Goal: Answer question/provide support: Share knowledge or assist other users

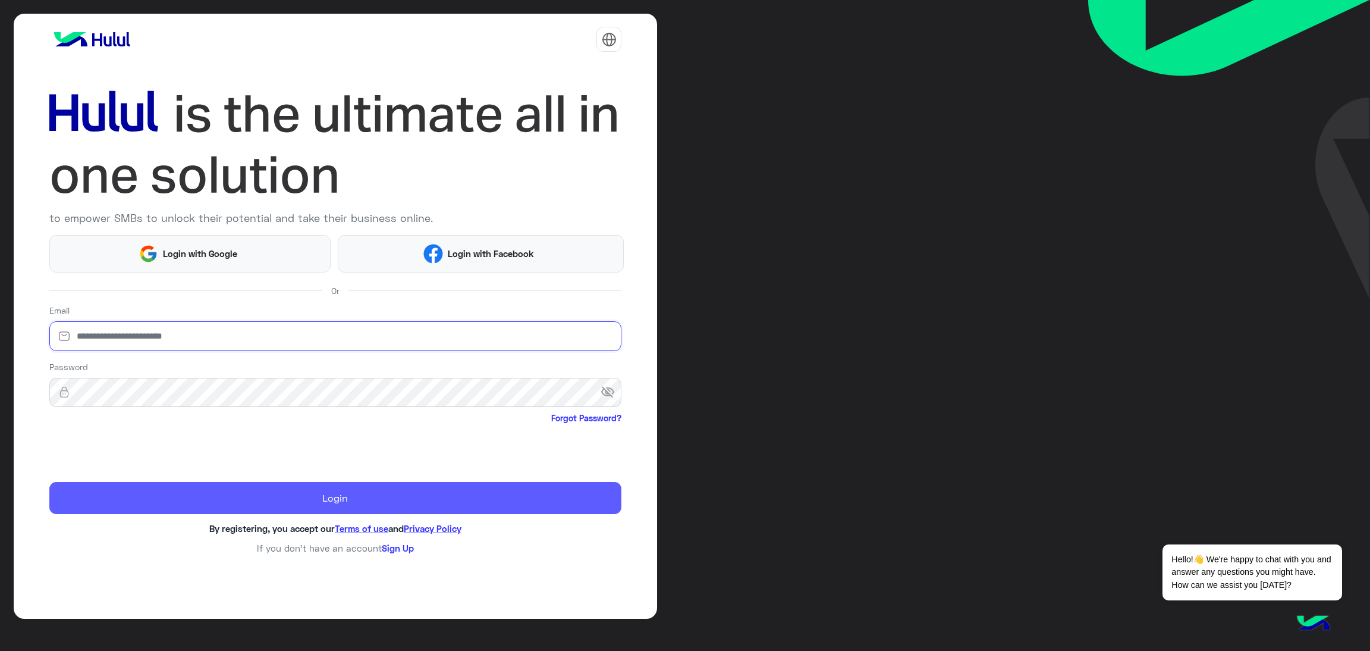
type input "**********"
click at [225, 505] on button "Login" at bounding box center [335, 498] width 573 height 32
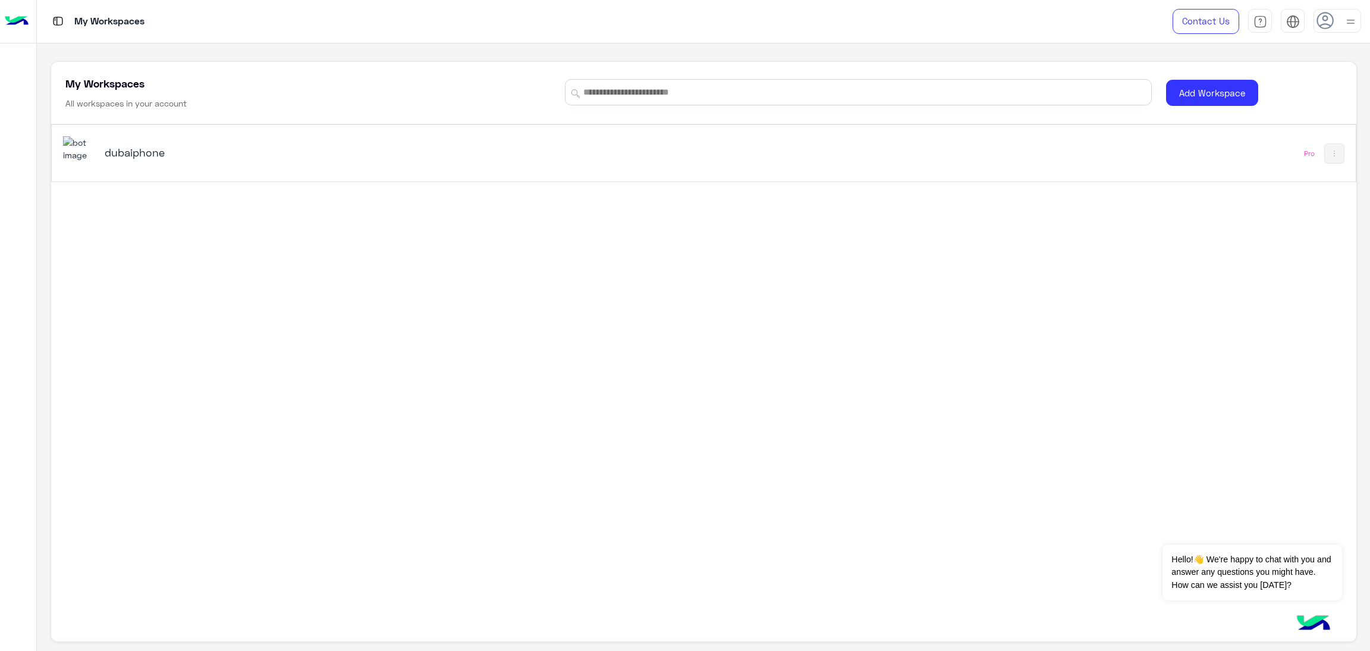
click at [857, 168] on div "dubaiphone Pro" at bounding box center [704, 153] width 1304 height 57
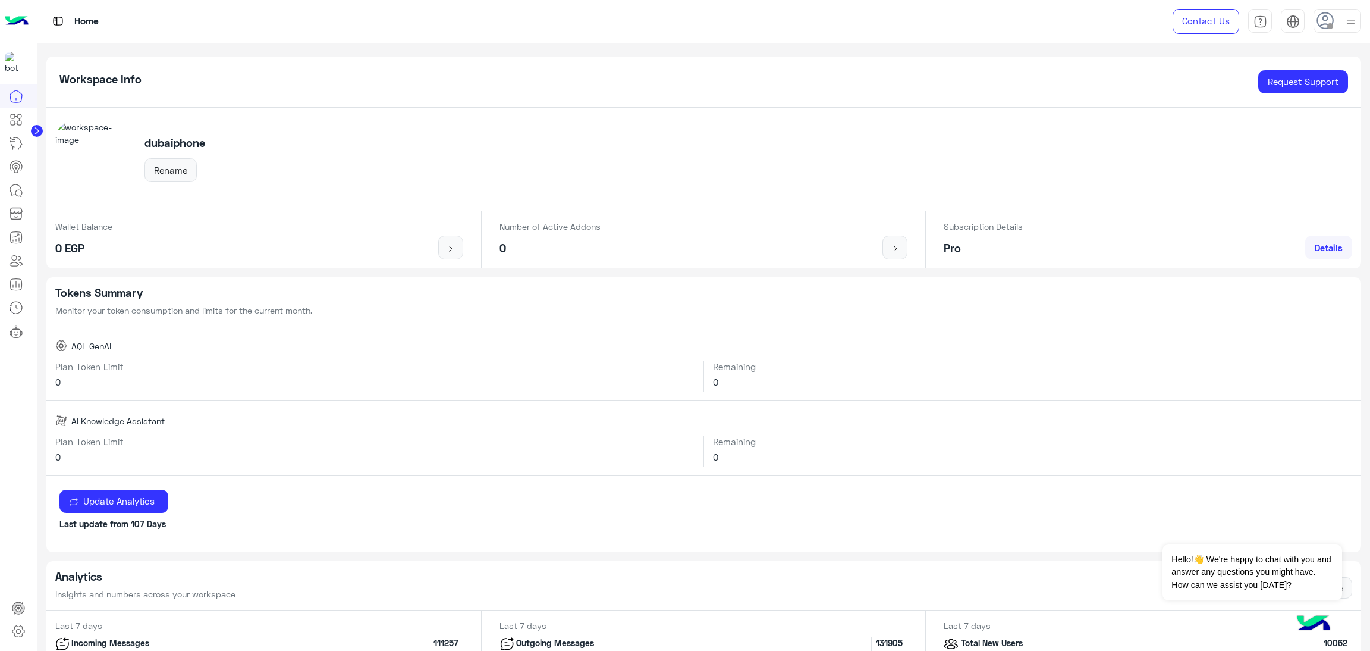
click at [1328, 26] on span at bounding box center [1331, 26] width 6 height 6
click at [1306, 93] on label "Online" at bounding box center [1287, 90] width 130 height 21
click at [297, 86] on div "Workspace Info Request Support" at bounding box center [704, 82] width 1316 height 51
click at [19, 306] on icon at bounding box center [16, 307] width 14 height 14
click at [19, 272] on link at bounding box center [16, 261] width 32 height 24
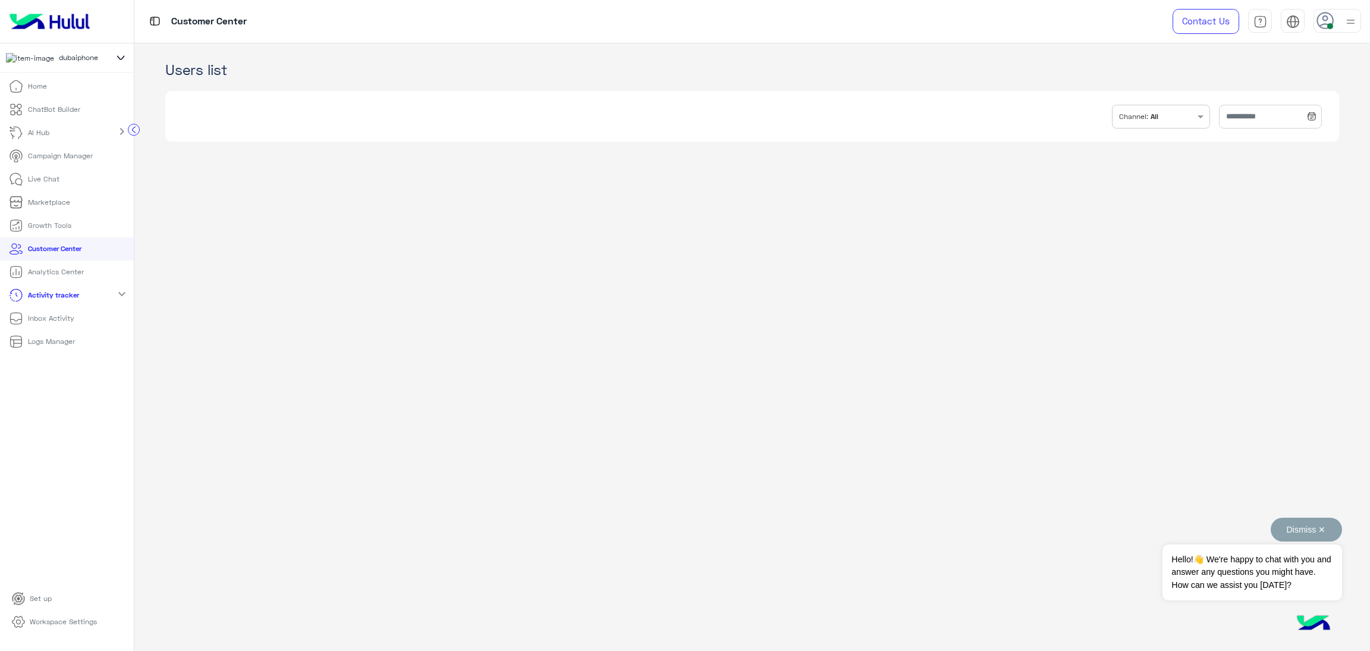
click at [1309, 532] on button "Dismiss ✕" at bounding box center [1306, 529] width 71 height 24
click at [170, 397] on app-crm "Users list INBOX.FILTER.CHANNELS Channel: All" at bounding box center [752, 347] width 1236 height 608
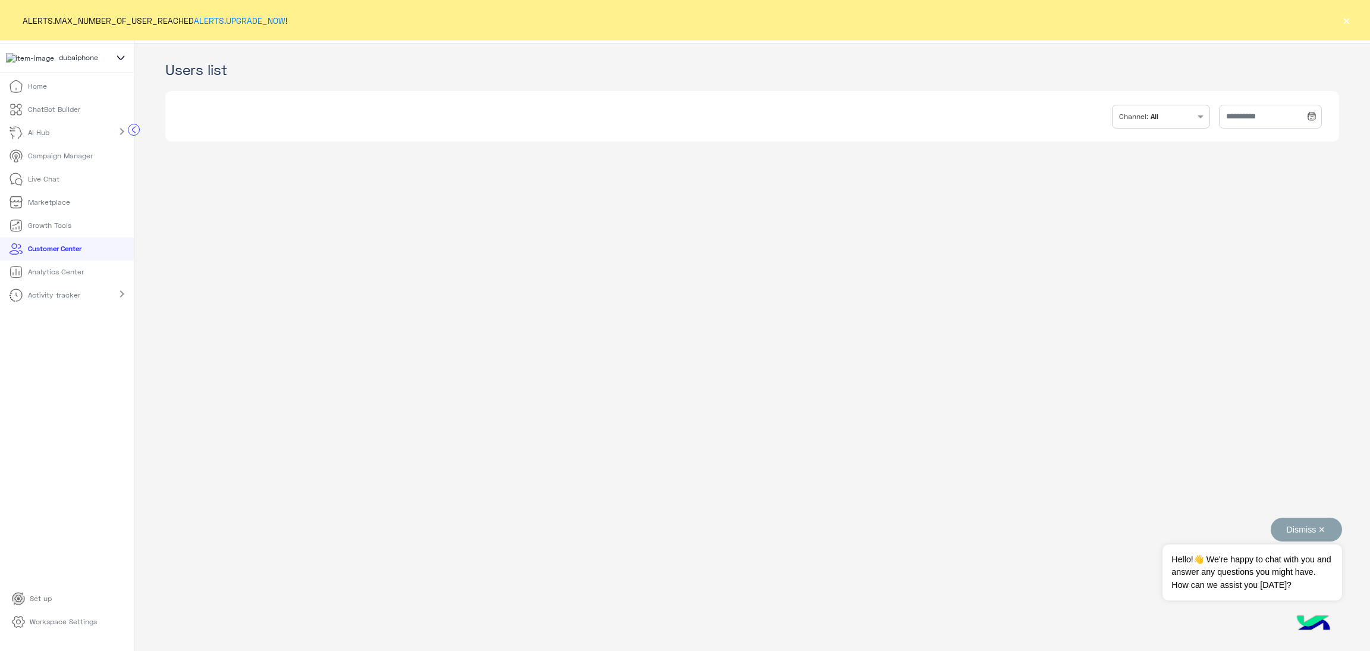
click at [1327, 531] on button "Dismiss ✕" at bounding box center [1306, 529] width 71 height 24
click at [1345, 19] on button "×" at bounding box center [1347, 20] width 12 height 12
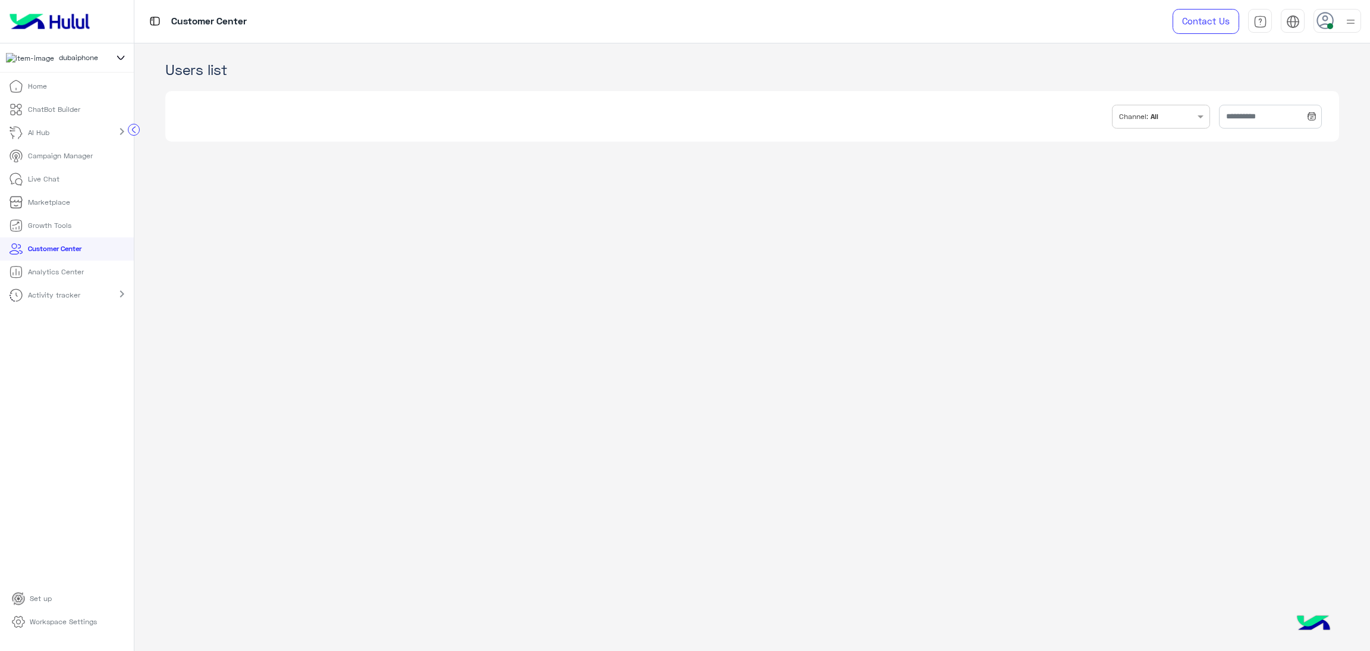
click at [46, 184] on p "Live Chat" at bounding box center [44, 179] width 32 height 11
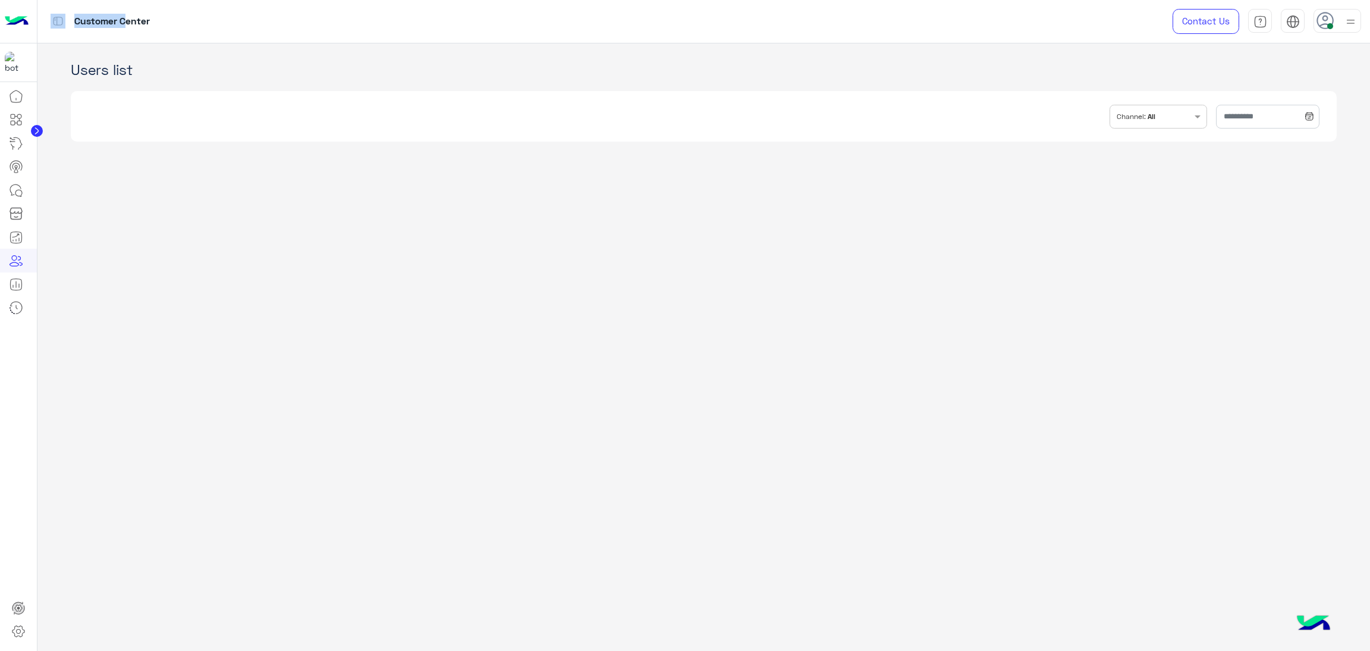
click at [37, 186] on li at bounding box center [18, 190] width 37 height 24
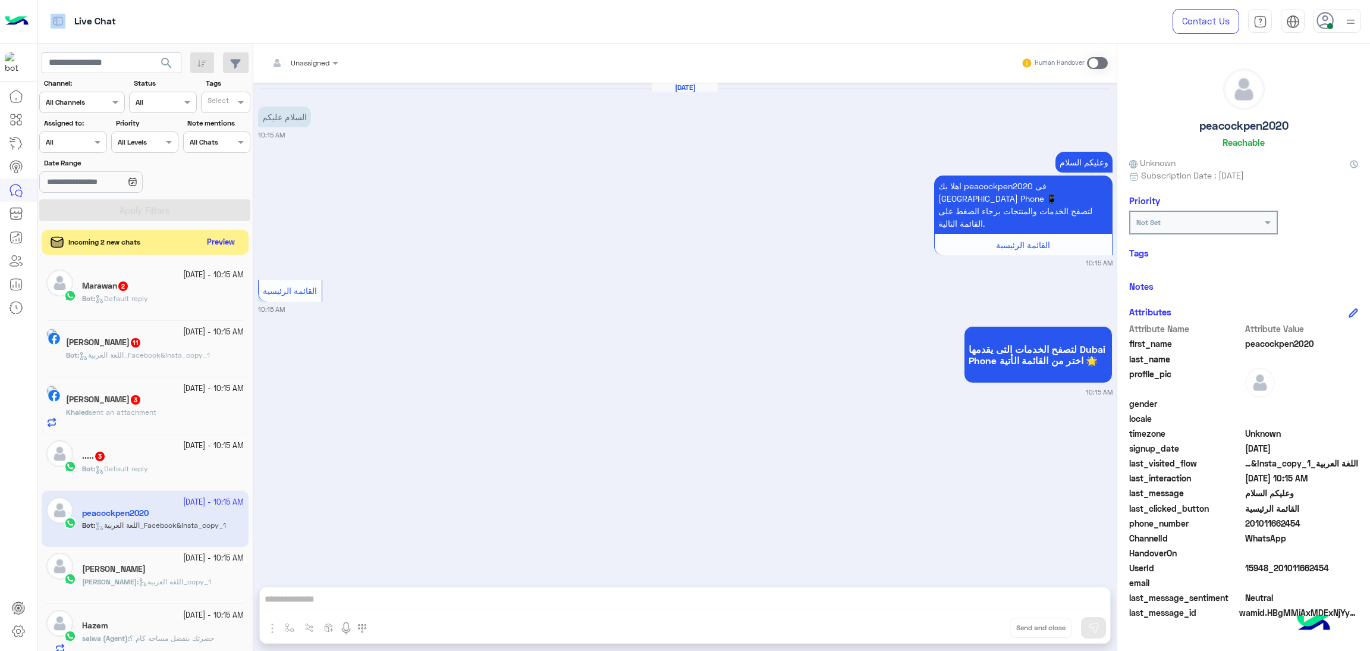
click at [218, 251] on div "Incoming 2 new chats Preview" at bounding box center [145, 242] width 207 height 25
click at [212, 240] on button "Preview" at bounding box center [221, 242] width 37 height 16
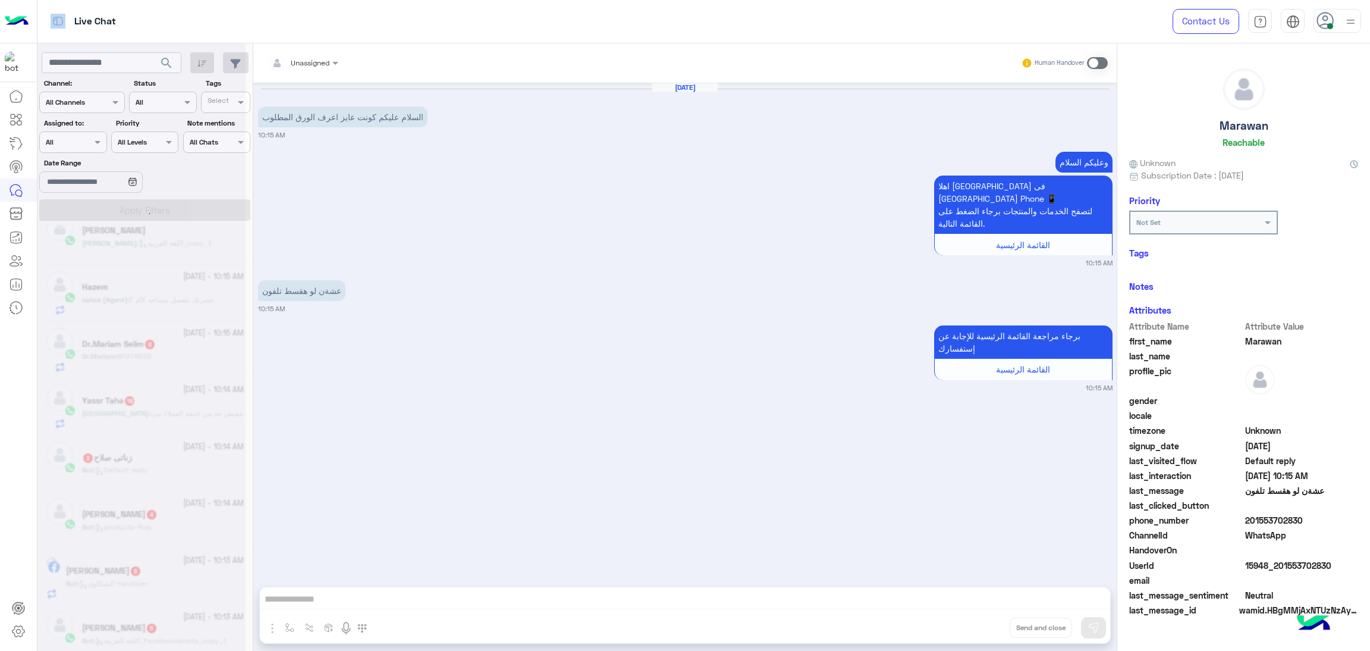
scroll to position [5, 0]
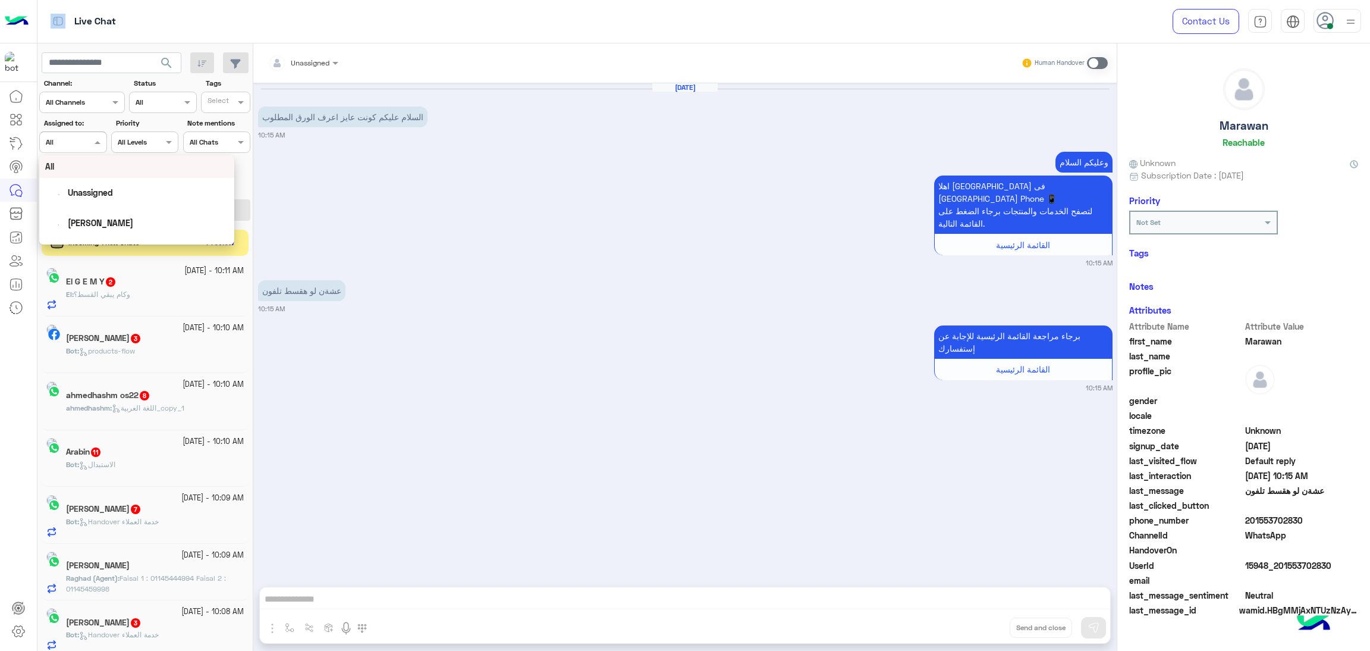
click at [56, 145] on input "text" at bounding box center [59, 141] width 27 height 11
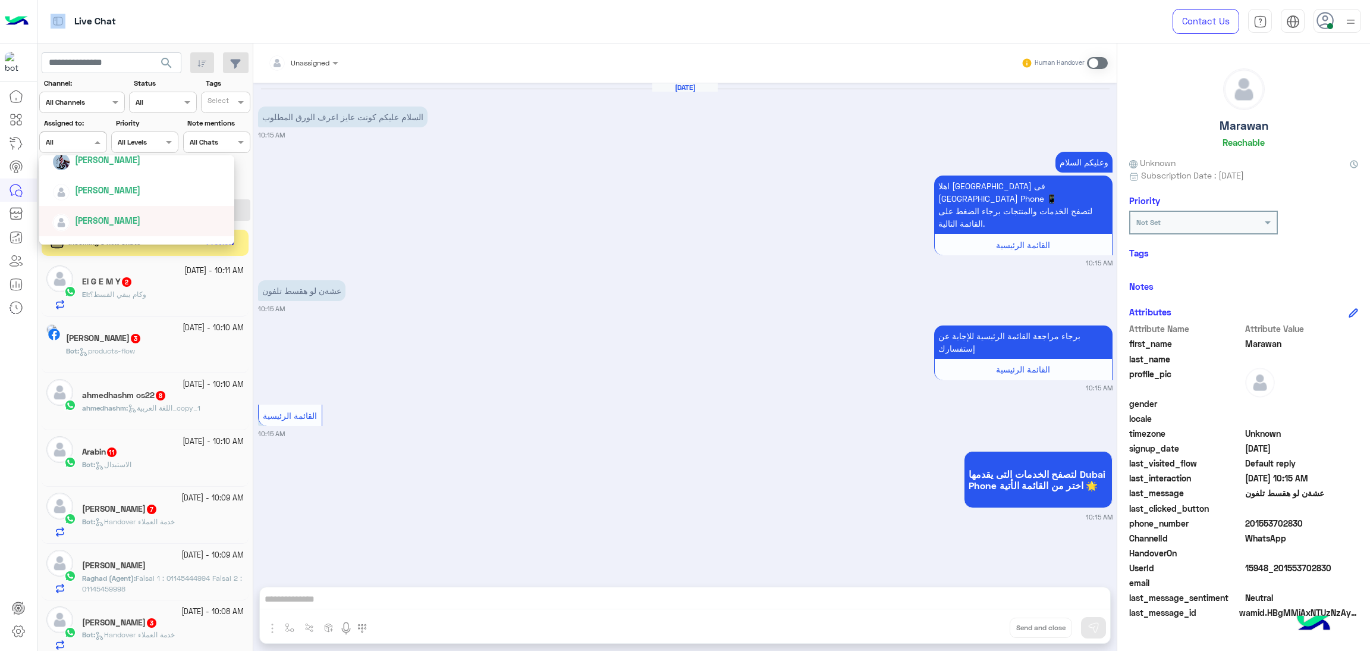
scroll to position [178, 0]
click at [101, 215] on span "[PERSON_NAME][DEMOGRAPHIC_DATA]" at bounding box center [151, 218] width 153 height 10
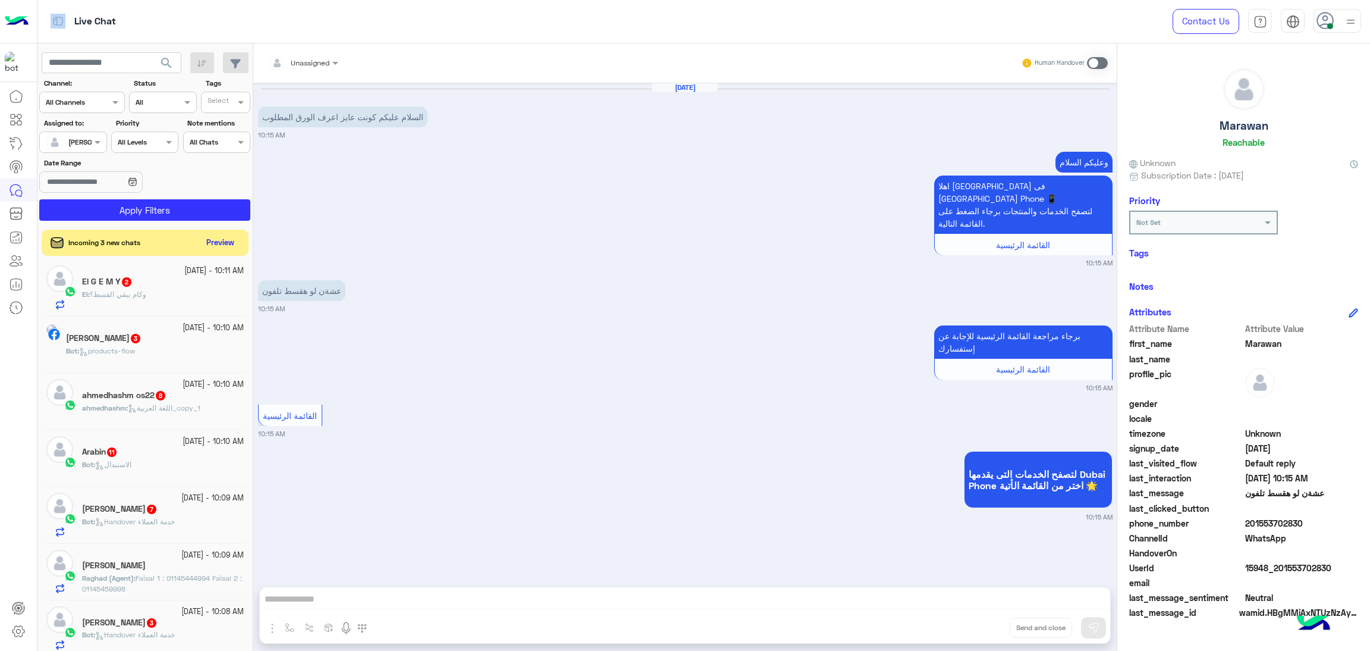
click at [193, 199] on section "Channel: Channel All Channels Status Channel All Tags Select Assigned to: Assig…" at bounding box center [145, 149] width 198 height 143
click at [206, 202] on button "Apply Filters" at bounding box center [144, 209] width 211 height 21
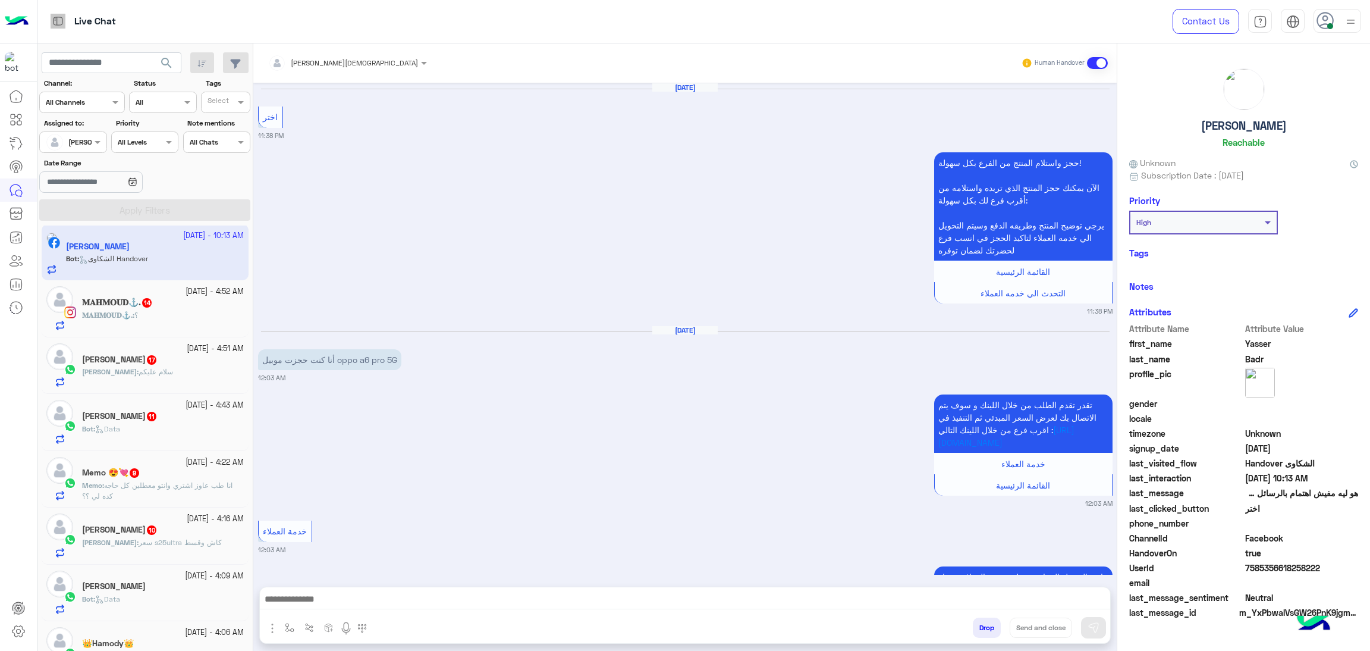
scroll to position [1876, 0]
